Goal: Check status: Check status

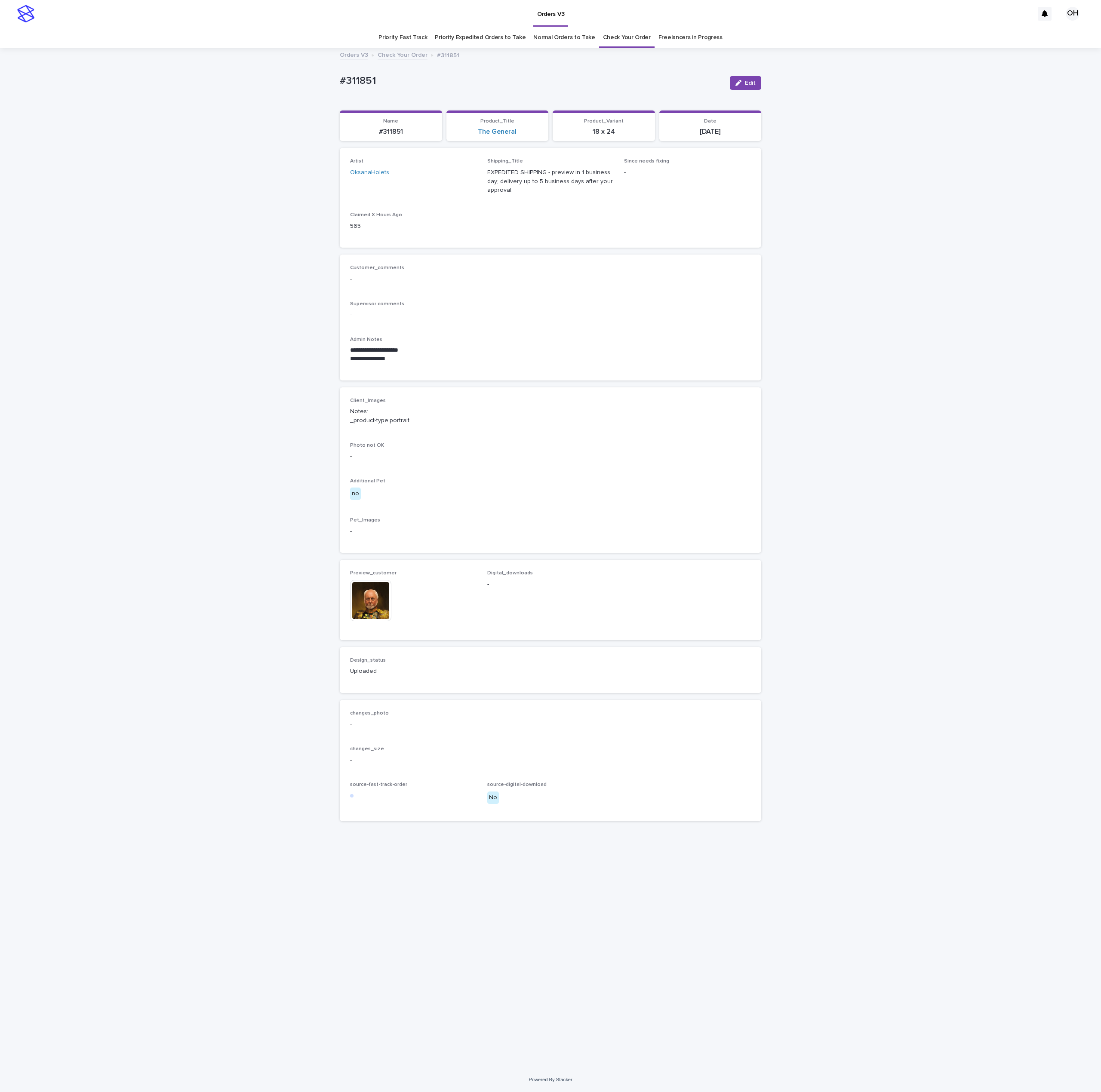
click at [603, 41] on link "Check Your Order" at bounding box center [627, 38] width 48 height 20
click at [629, 34] on link "Check Your Order" at bounding box center [627, 38] width 48 height 20
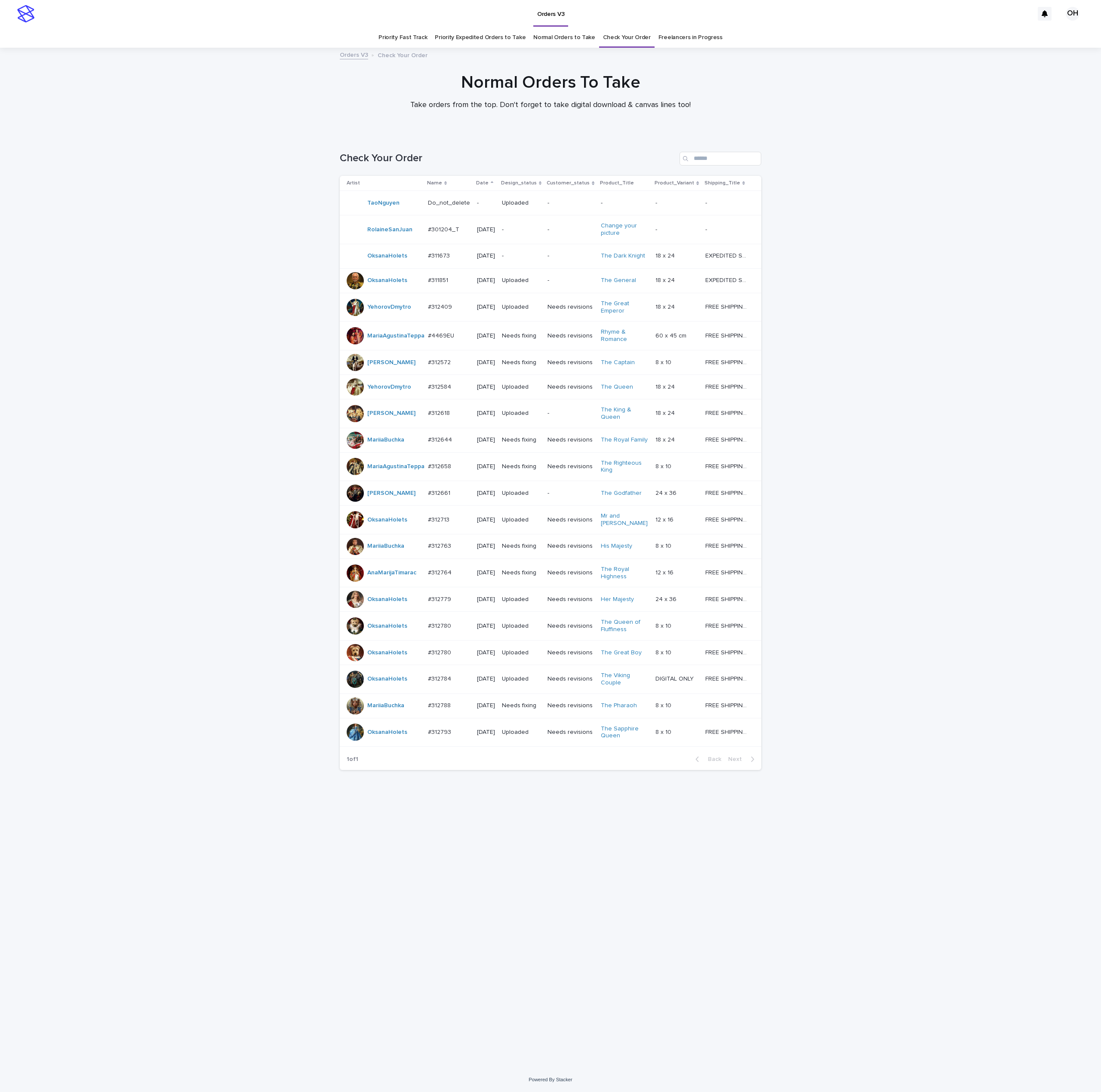
click at [549, 37] on link "Normal Orders to Take" at bounding box center [564, 38] width 62 height 20
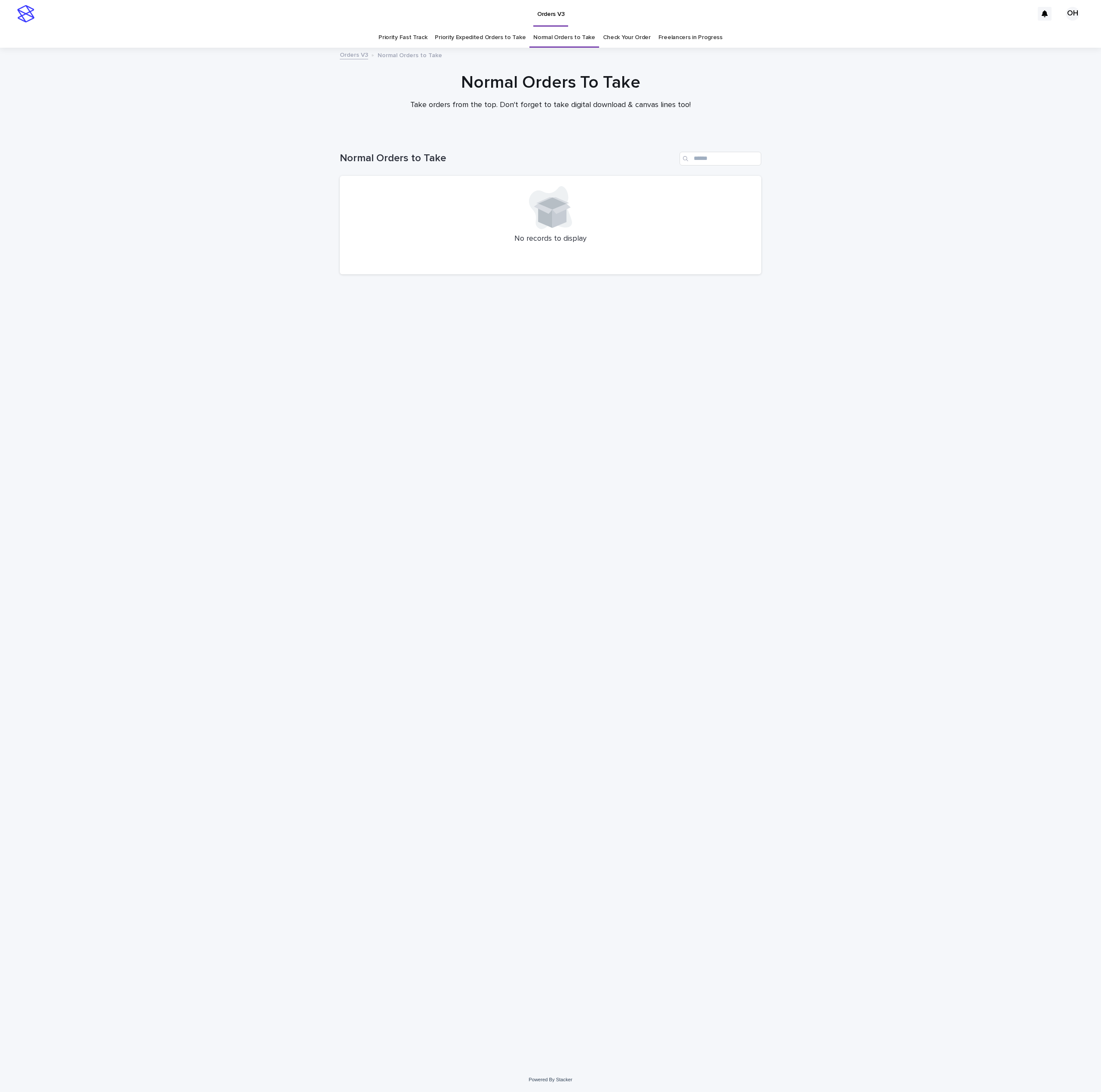
click at [474, 39] on link "Priority Expedited Orders to Take" at bounding box center [480, 38] width 91 height 20
click at [400, 39] on link "Priority Fast Track" at bounding box center [403, 38] width 49 height 20
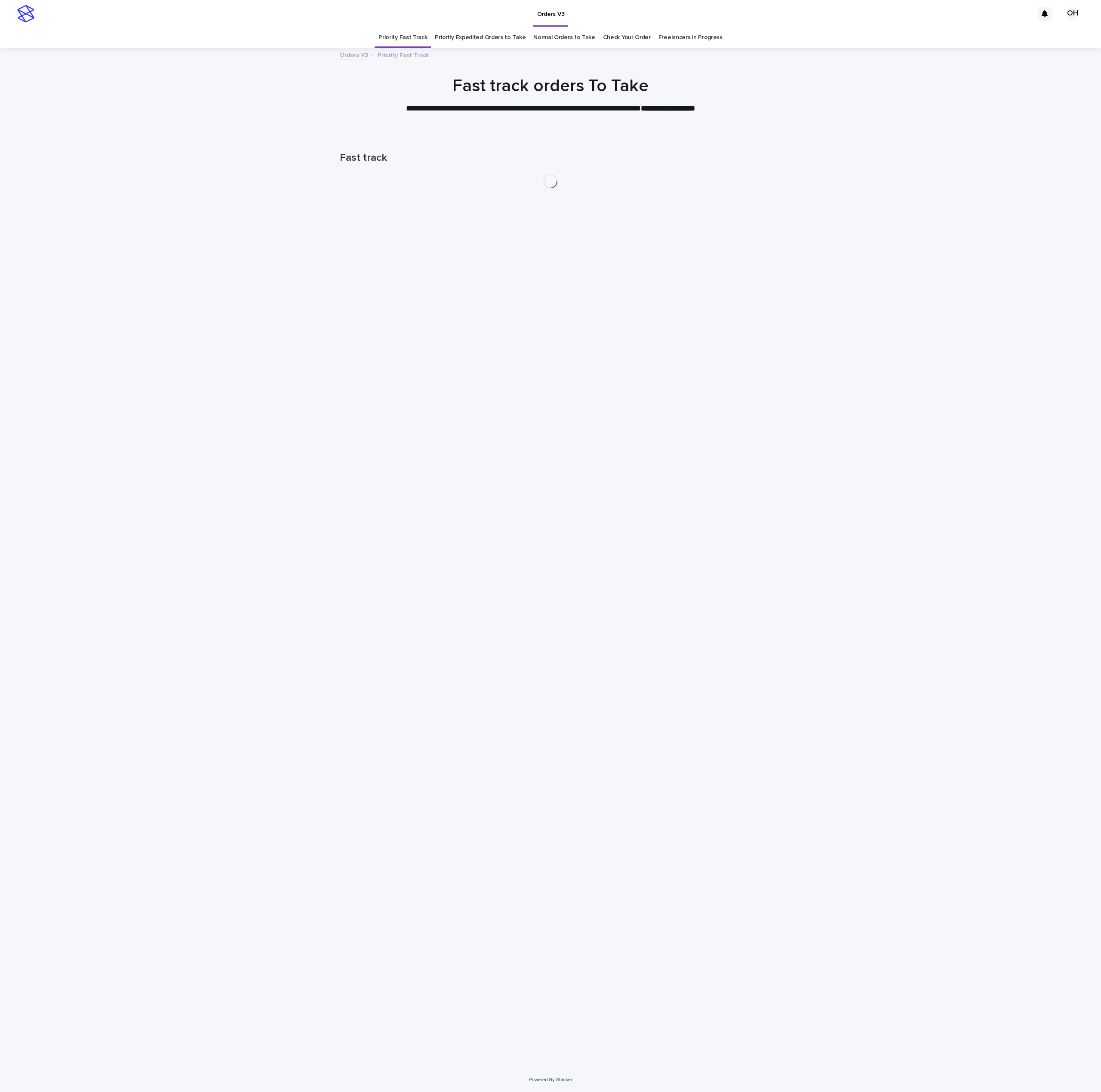
click at [628, 39] on link "Check Your Order" at bounding box center [627, 38] width 48 height 20
